Goal: Register for event/course

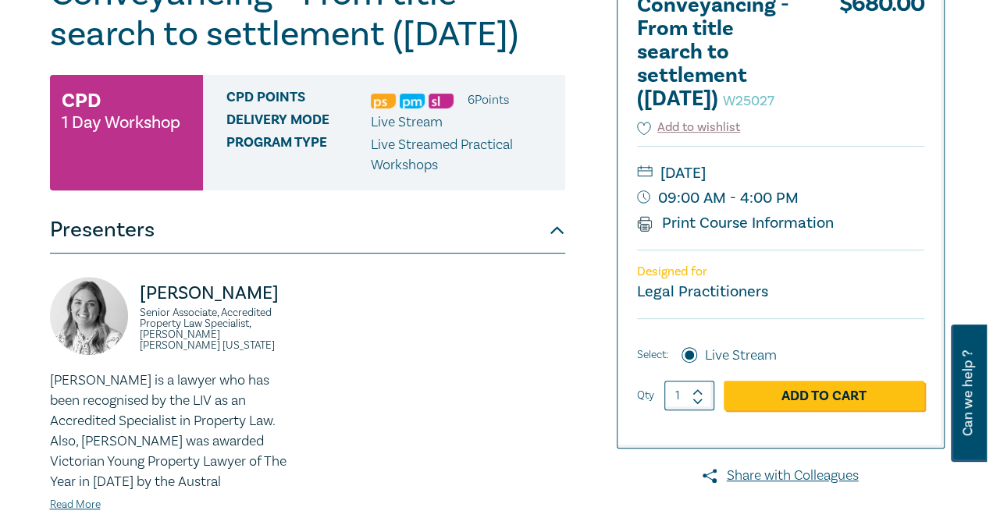
scroll to position [234, 0]
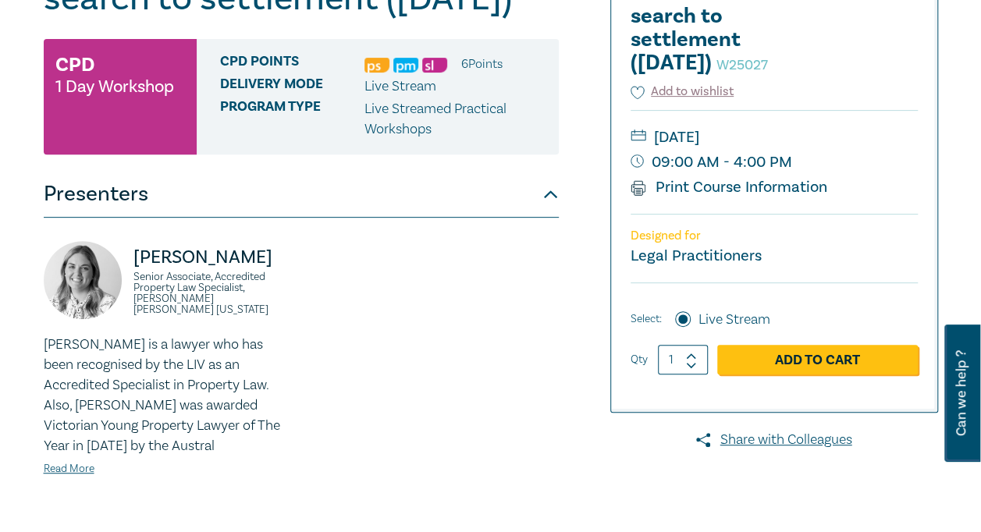
click at [696, 360] on icon at bounding box center [691, 356] width 11 height 7
type input "2"
click at [806, 375] on link "Add to Cart" at bounding box center [818, 360] width 201 height 30
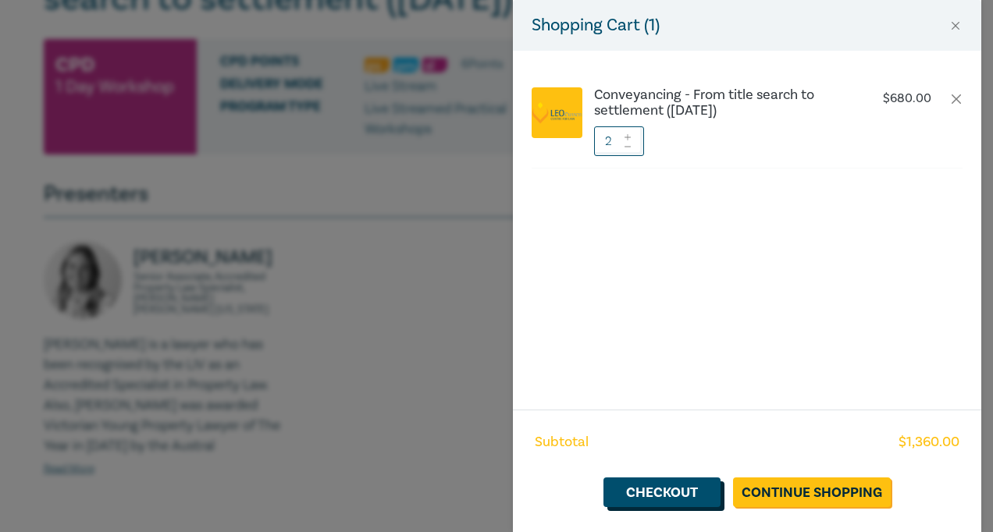
click at [654, 487] on link "Checkout" at bounding box center [662, 493] width 117 height 30
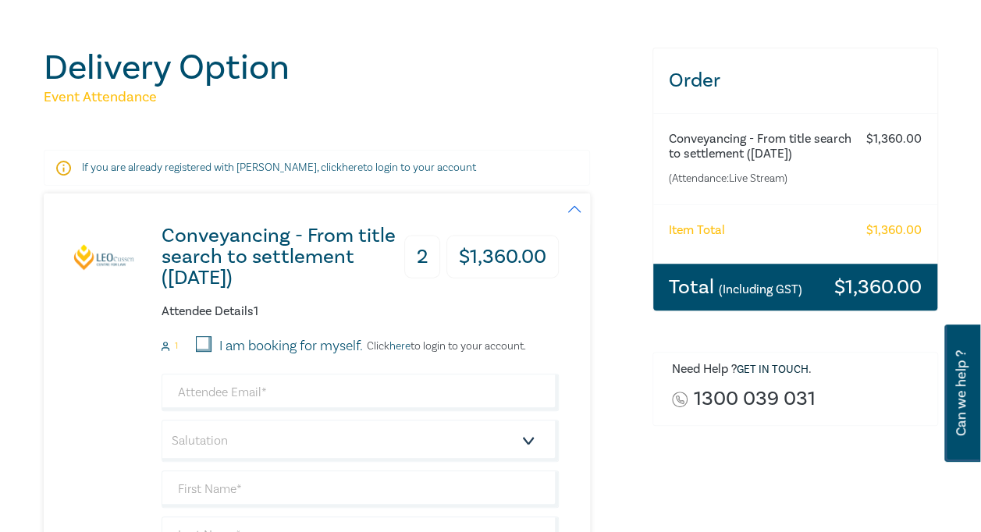
scroll to position [156, 0]
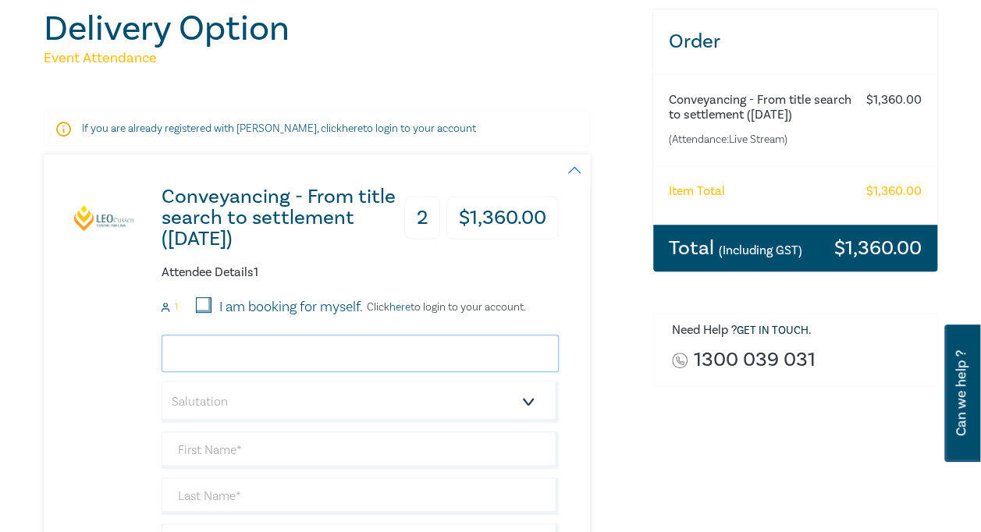
click at [244, 347] on input "email" at bounding box center [360, 353] width 397 height 37
type input "[PERSON_NAME][EMAIL_ADDRESS][PERSON_NAME][DOMAIN_NAME]"
click at [395, 401] on select "Salutation Mr. Mrs. Ms. Miss Dr. Prof. Other" at bounding box center [360, 402] width 397 height 42
select select "Mrs."
click at [162, 381] on select "Salutation Mr. Mrs. Ms. Miss Dr. Prof. Other" at bounding box center [360, 402] width 397 height 42
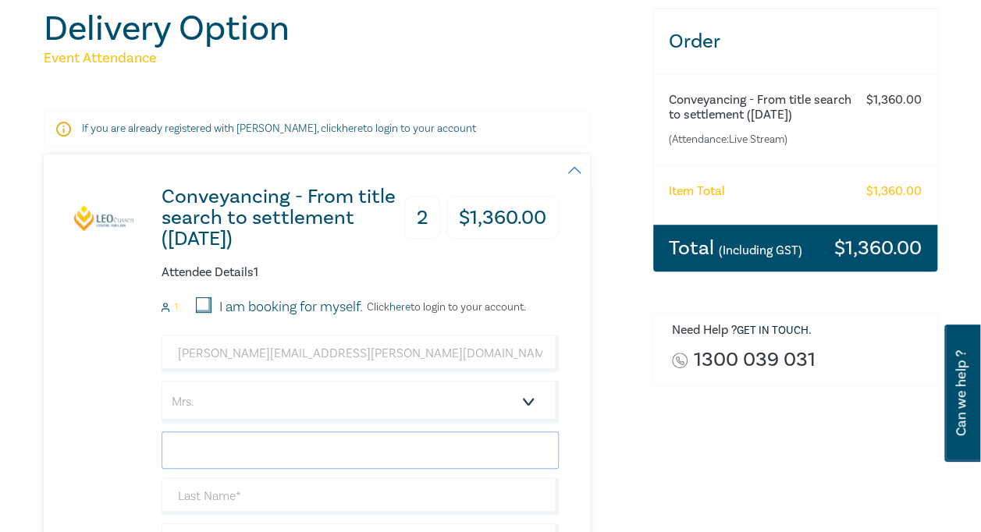
click at [251, 447] on input "text" at bounding box center [360, 450] width 397 height 37
type input "[PERSON_NAME]"
type input "q"
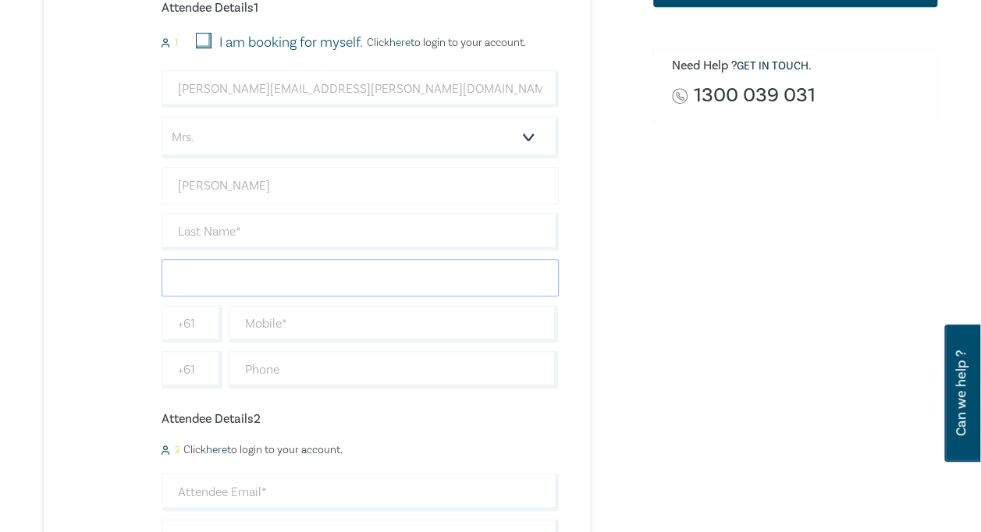
type input "Q"
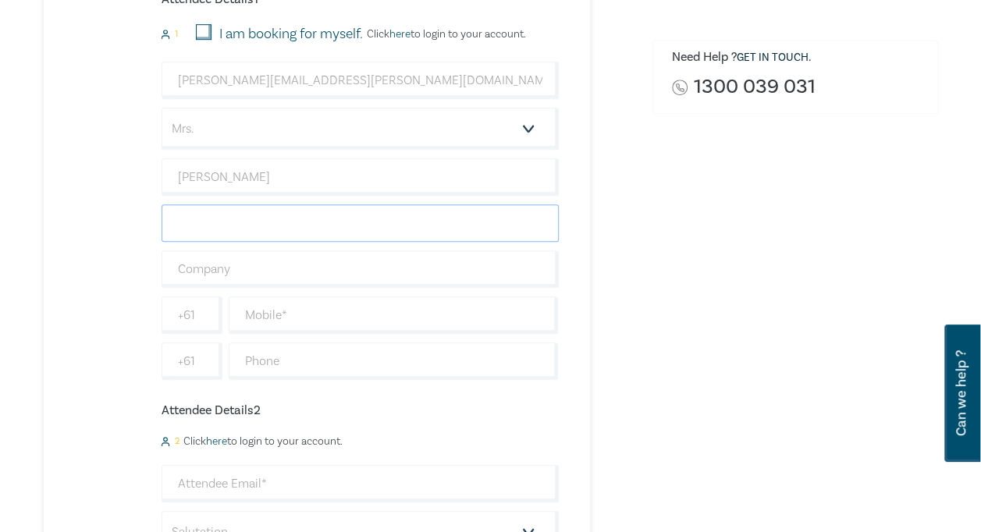
click at [201, 223] on input "text" at bounding box center [360, 223] width 397 height 37
type input "Qu"
type input "[PERSON_NAME]"
click at [278, 357] on input "text" at bounding box center [394, 361] width 330 height 37
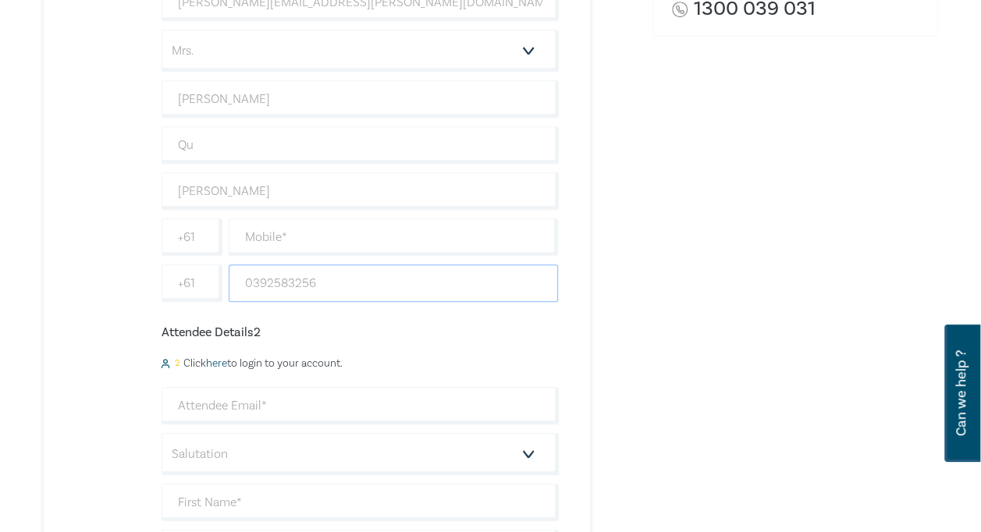
scroll to position [586, 0]
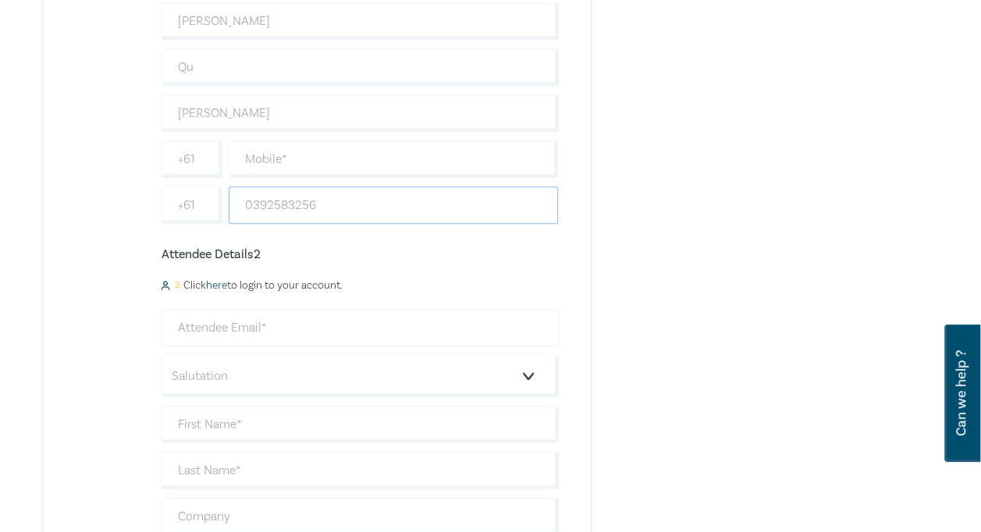
type input "0392583256"
click at [253, 319] on input "email" at bounding box center [360, 327] width 397 height 37
type input "[EMAIL_ADDRESS][PERSON_NAME][PERSON_NAME][DOMAIN_NAME]"
click at [208, 362] on select "Salutation Mr. Mrs. Ms. Miss Dr. Prof. Other" at bounding box center [360, 376] width 397 height 42
select select "Ms."
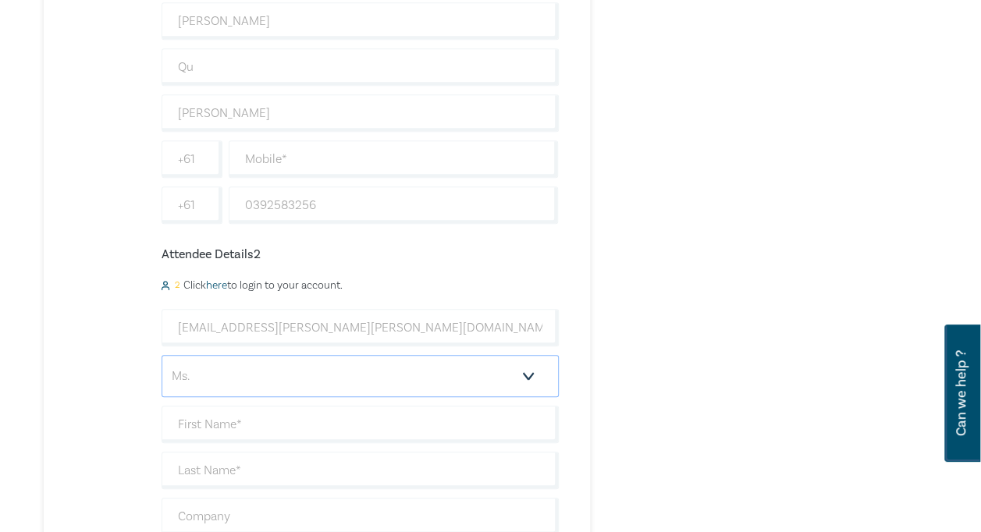
click at [162, 355] on select "Salutation Mr. Mrs. Ms. Miss Dr. Prof. Other" at bounding box center [360, 376] width 397 height 42
click at [223, 416] on input "text" at bounding box center [360, 424] width 397 height 37
type input "Tia"
type input "[PERSON_NAME]"
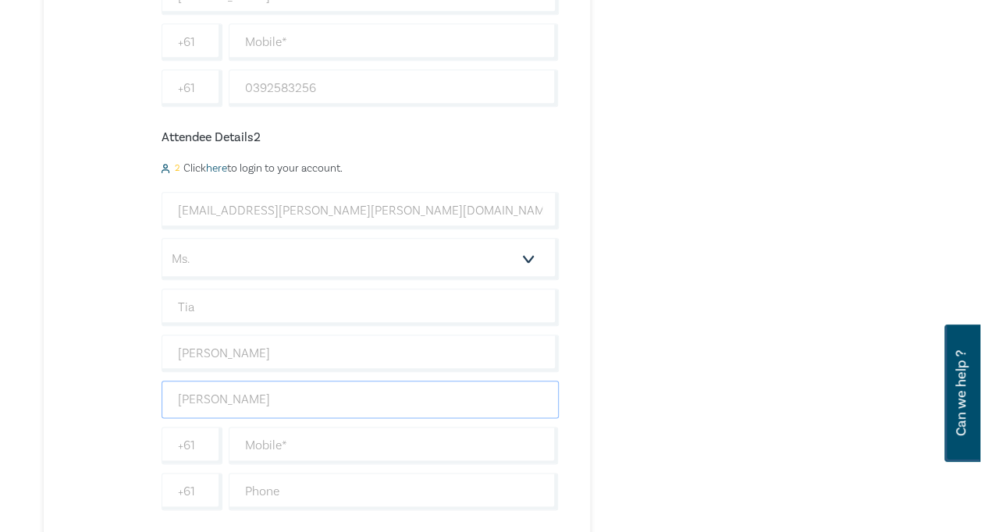
scroll to position [820, 0]
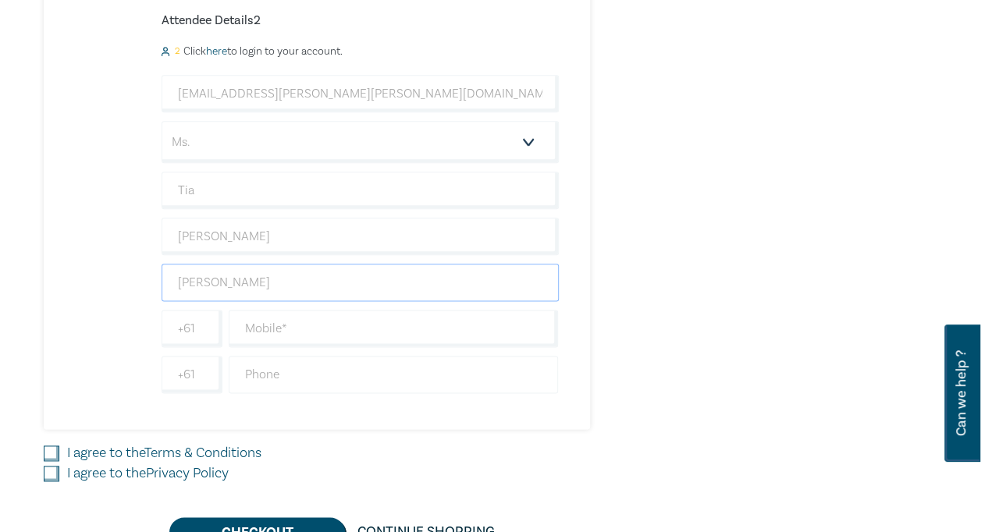
type input "[PERSON_NAME]"
click at [292, 370] on input "text" at bounding box center [394, 374] width 330 height 37
type input "0392583446"
click at [48, 446] on input "I agree to the Terms & Conditions" at bounding box center [52, 454] width 16 height 16
checkbox input "true"
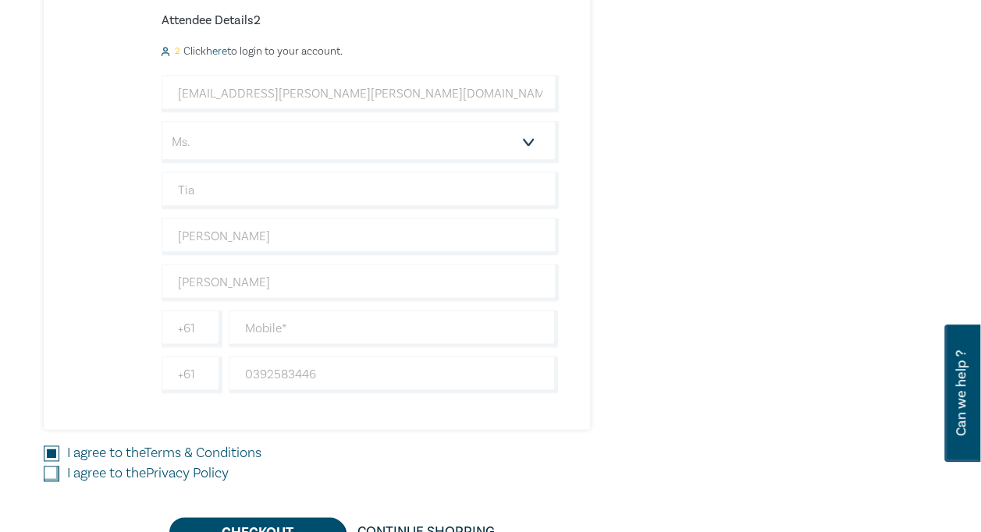
click at [54, 466] on input "I agree to the Privacy Policy" at bounding box center [52, 474] width 16 height 16
checkbox input "true"
click at [267, 518] on button "Checkout" at bounding box center [257, 533] width 176 height 30
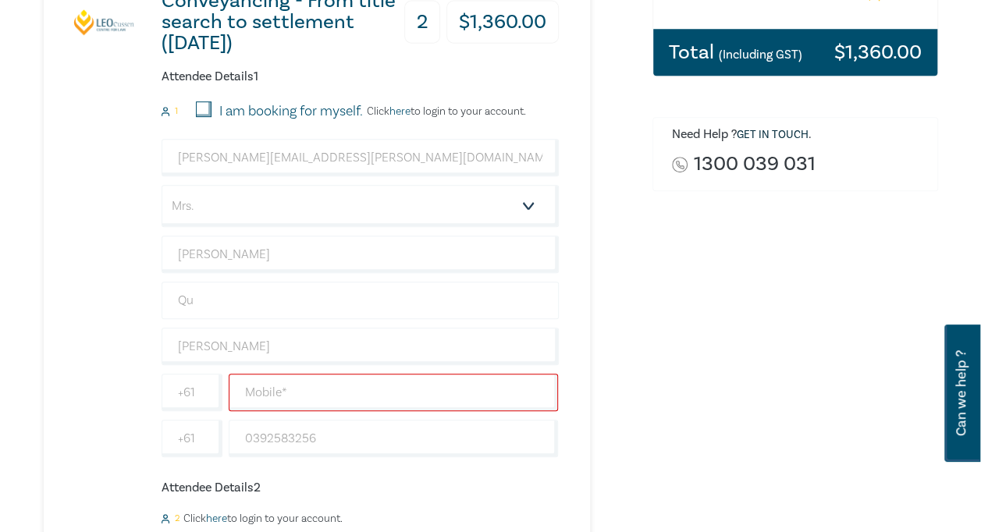
scroll to position [351, 0]
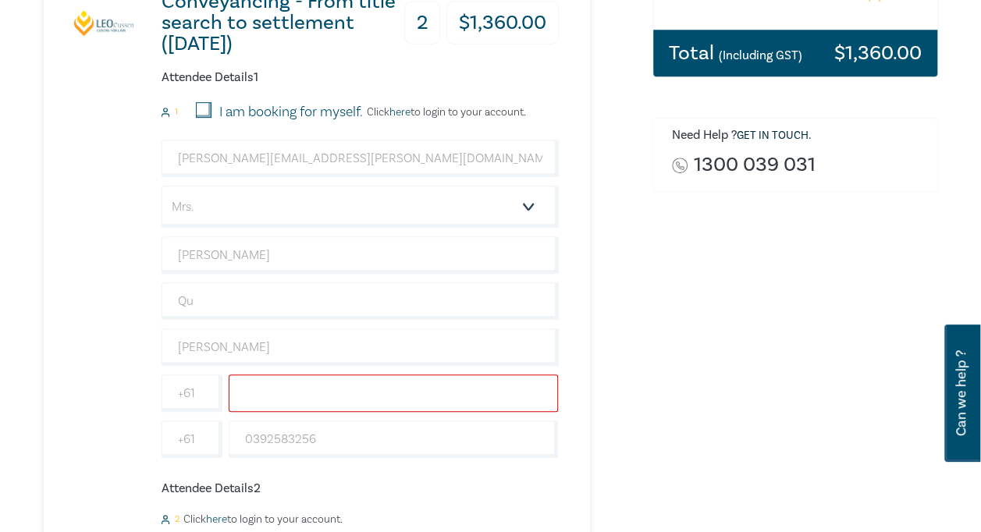
click at [271, 394] on input "text" at bounding box center [394, 393] width 330 height 37
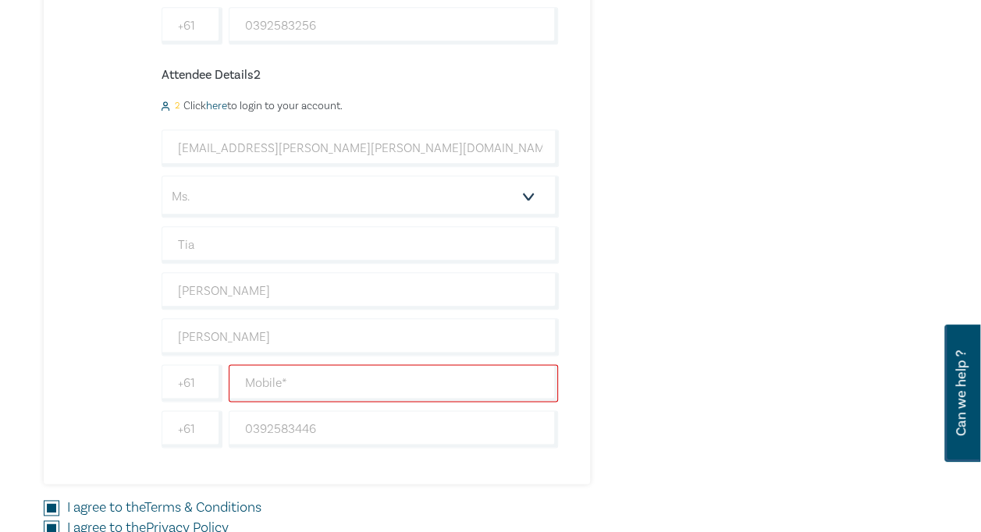
scroll to position [820, 0]
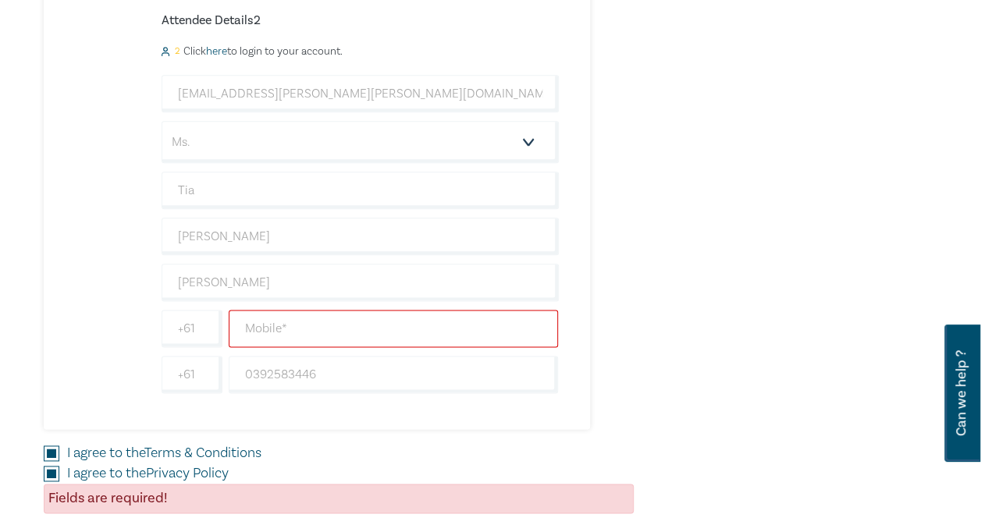
type input "0421342685"
click at [286, 326] on input "text" at bounding box center [394, 328] width 330 height 37
type input "0421342685"
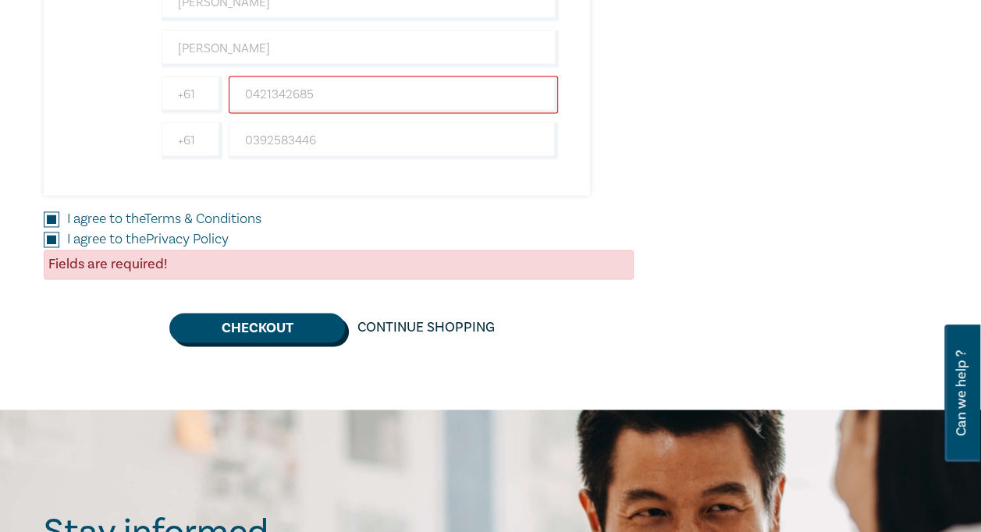
click at [248, 314] on button "Checkout" at bounding box center [257, 328] width 176 height 30
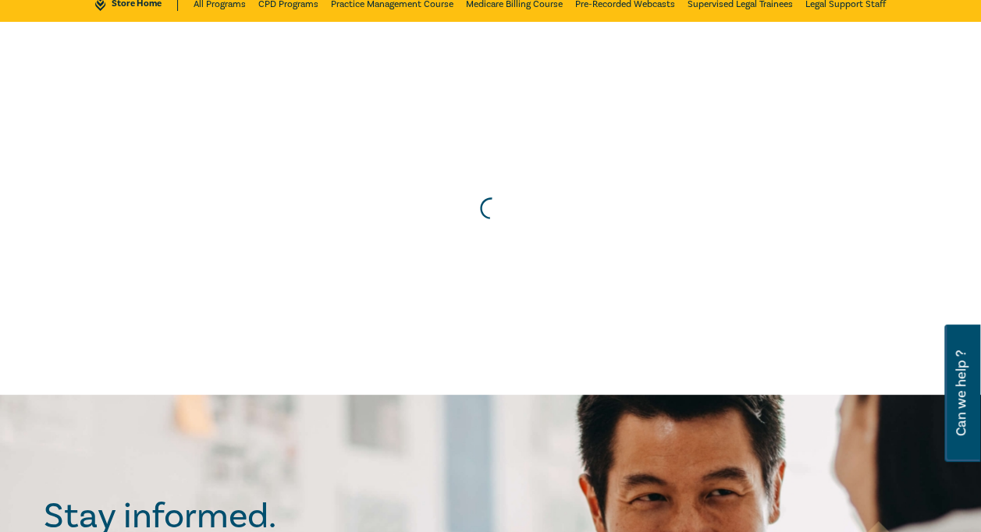
scroll to position [0, 0]
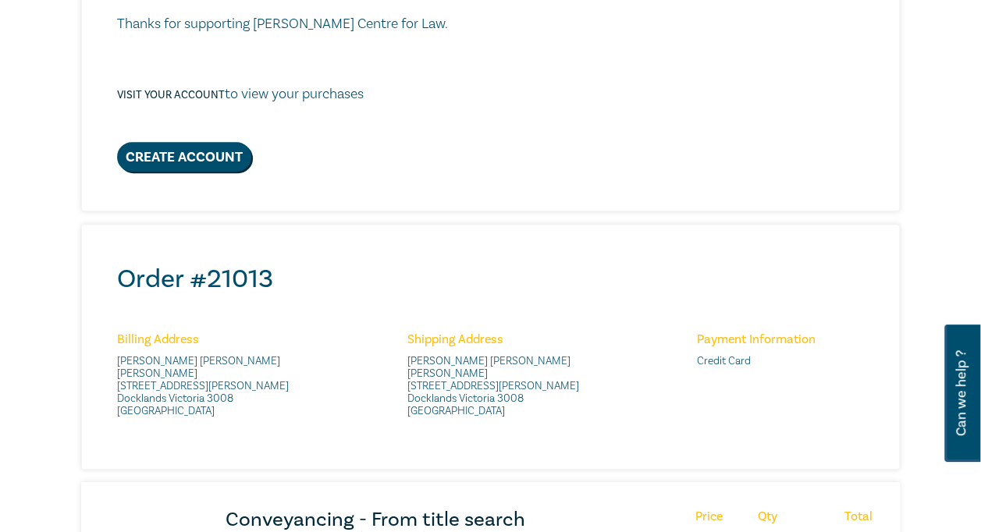
scroll to position [390, 0]
